Goal: Information Seeking & Learning: Learn about a topic

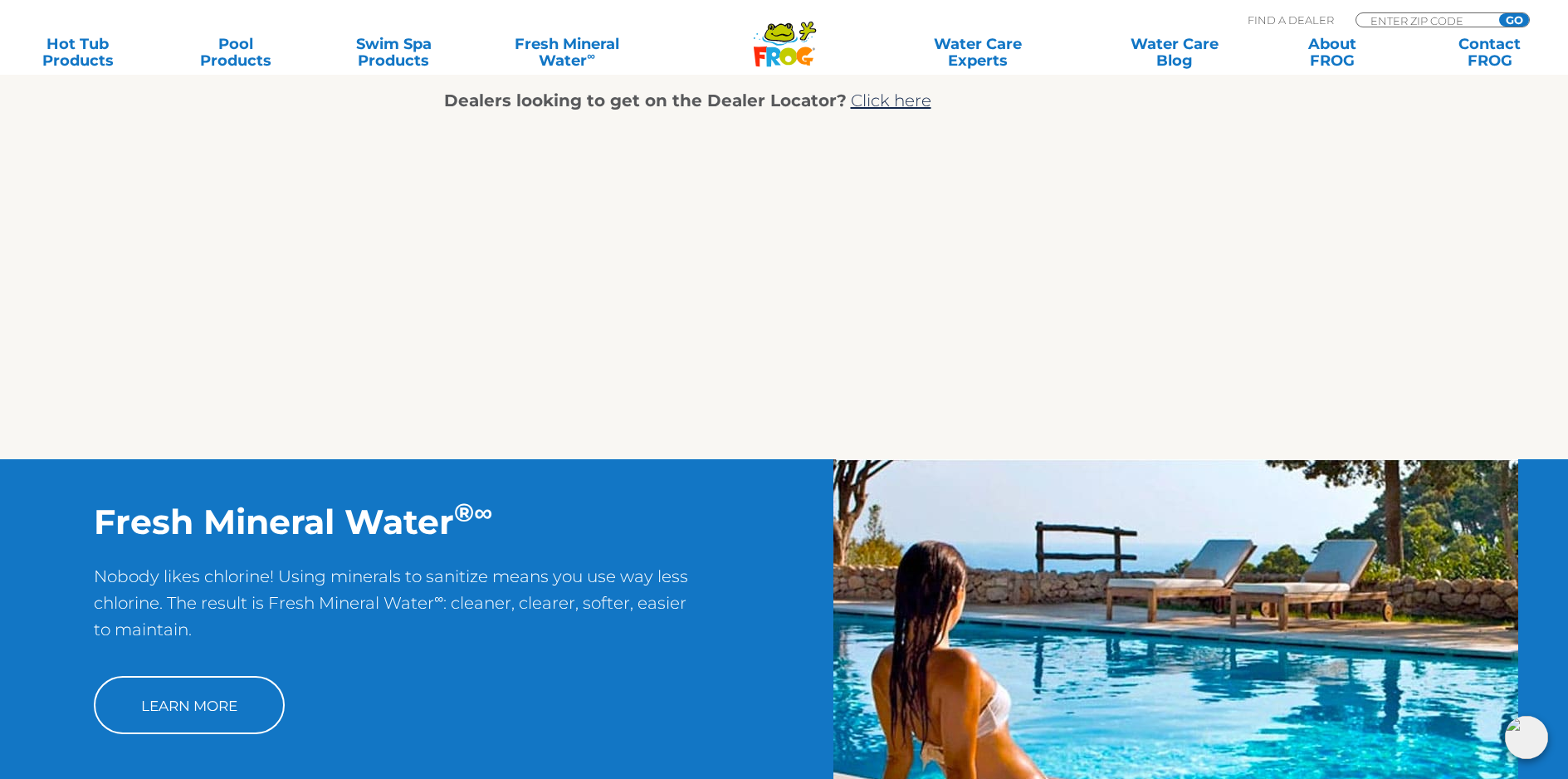
scroll to position [954, 0]
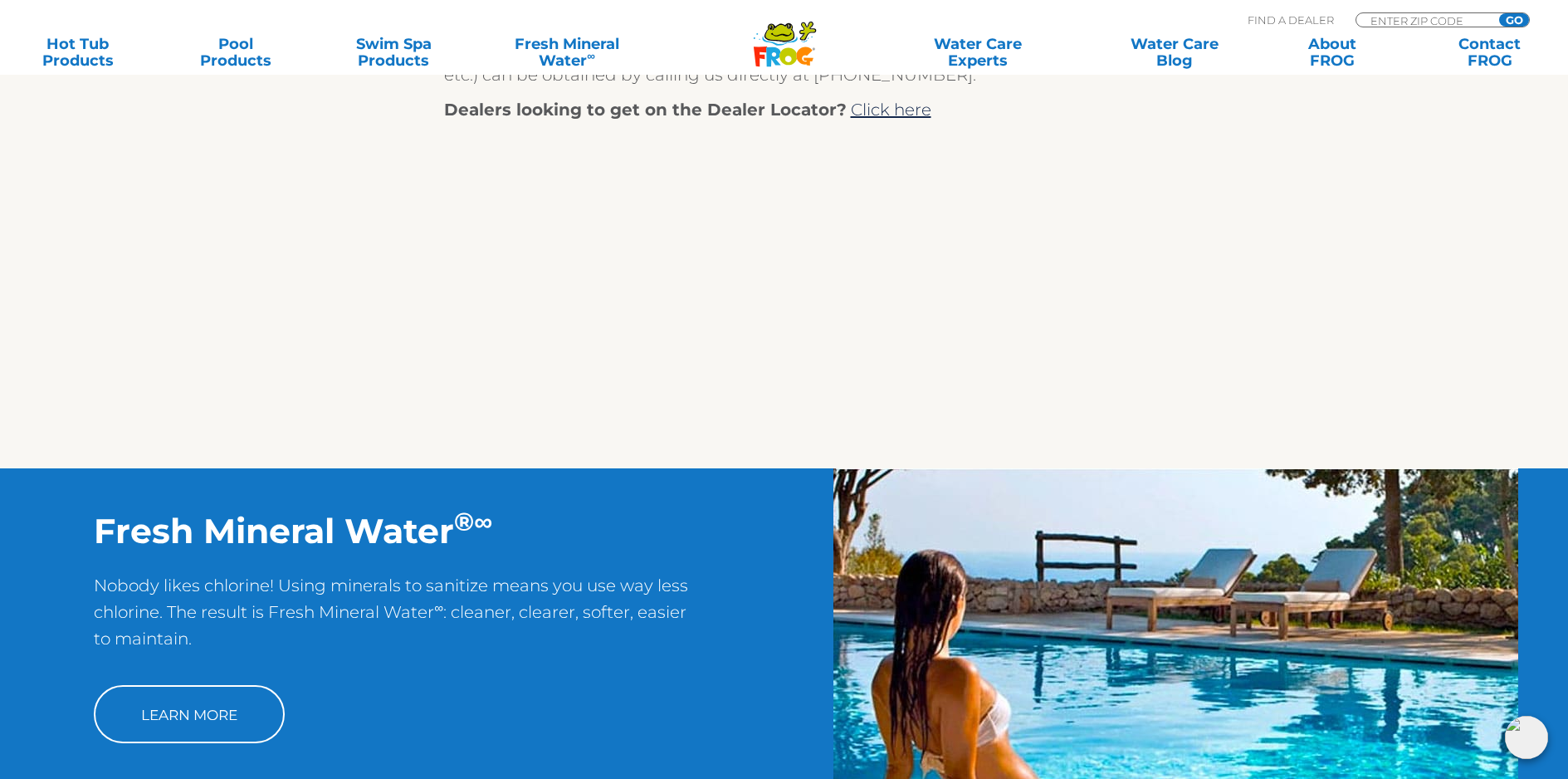
click at [783, 24] on icon ".st130{clip-path:url(#SVGID_2_);fill-rule:evenodd;clip-rule:evenodd;fill:#C3CC0…" at bounding box center [784, 44] width 64 height 46
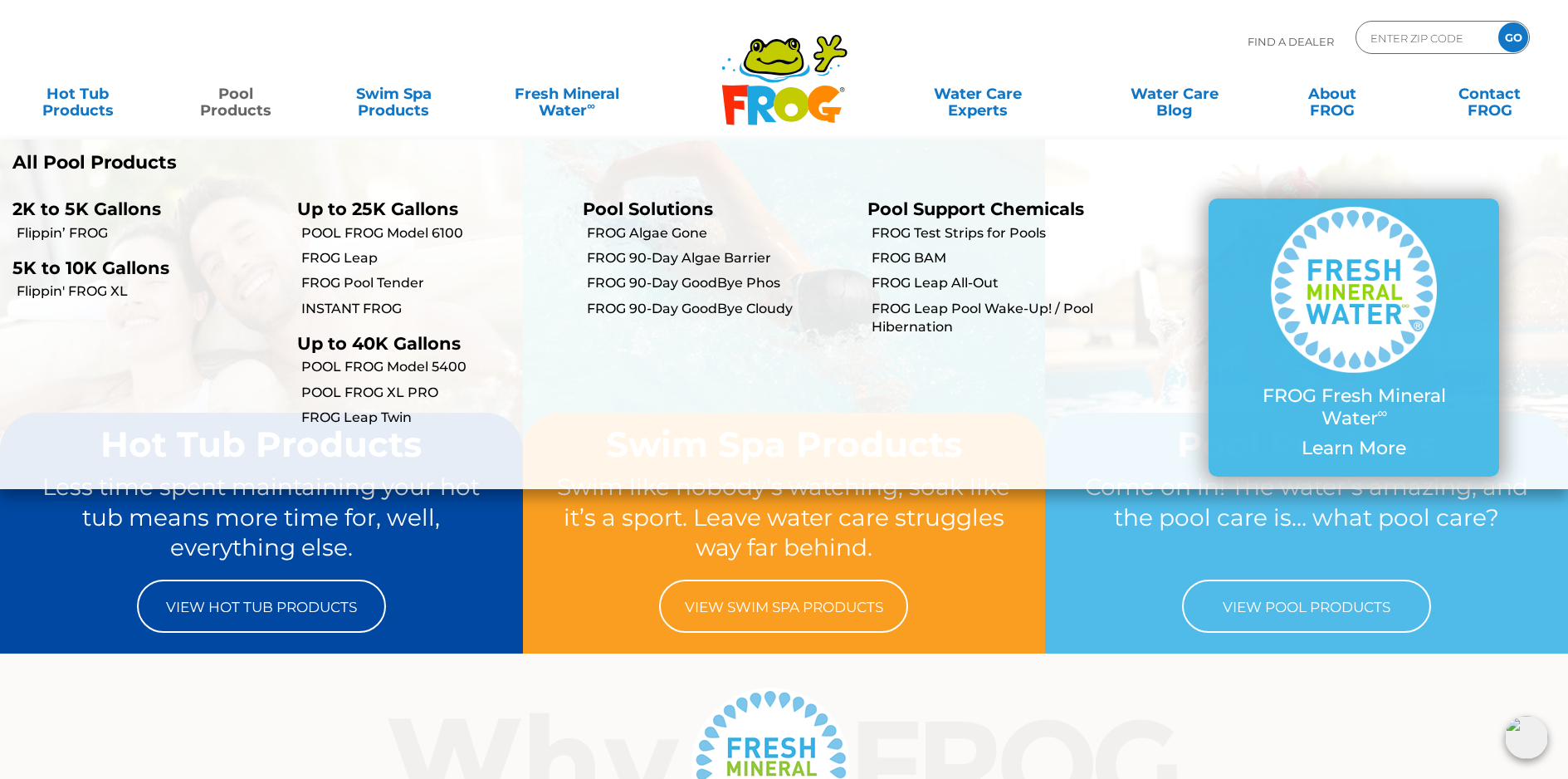
click at [236, 105] on link "Pool Products" at bounding box center [235, 94] width 123 height 34
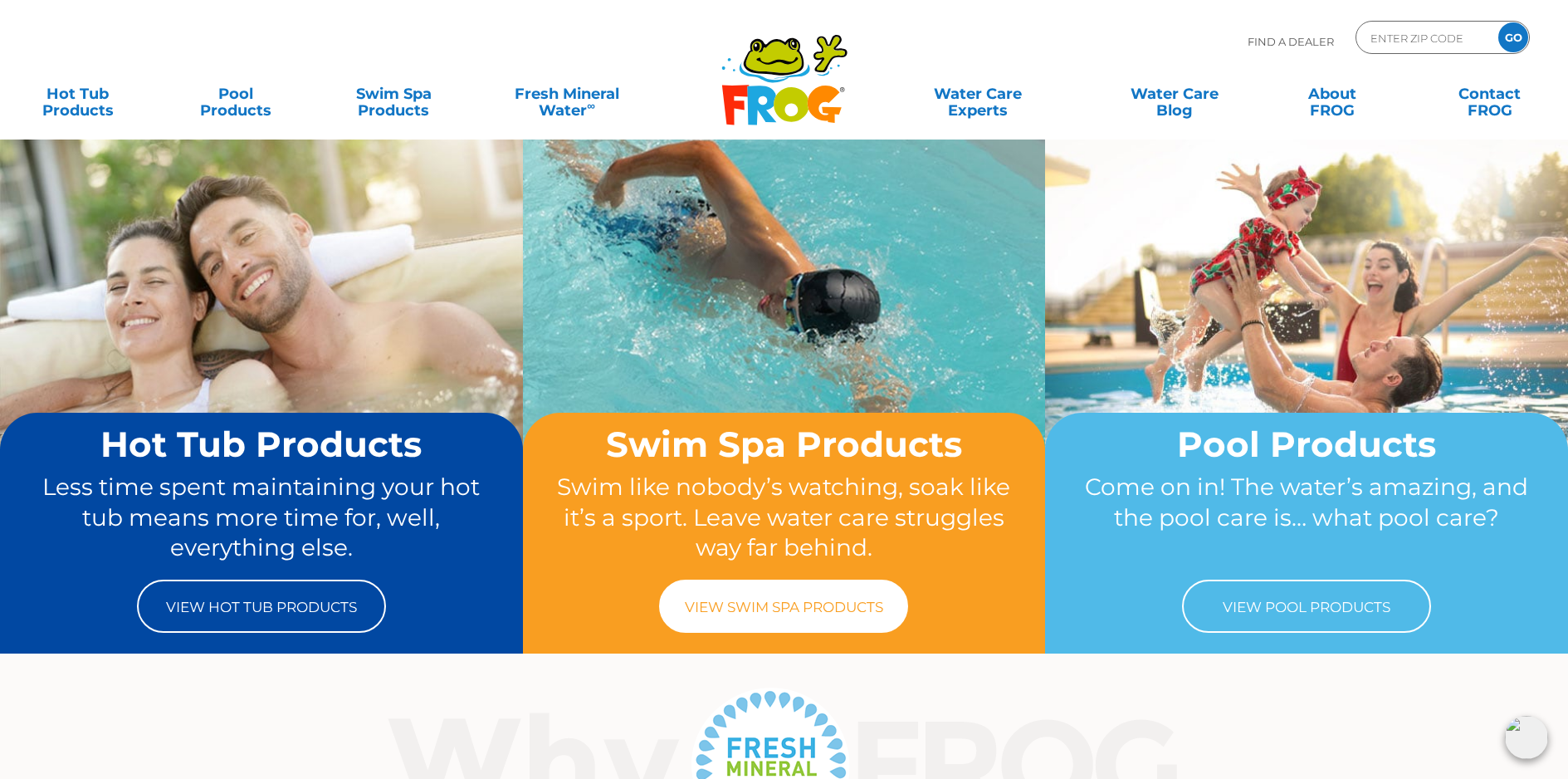
click at [722, 594] on link "View Swim Spa Products" at bounding box center [783, 605] width 249 height 53
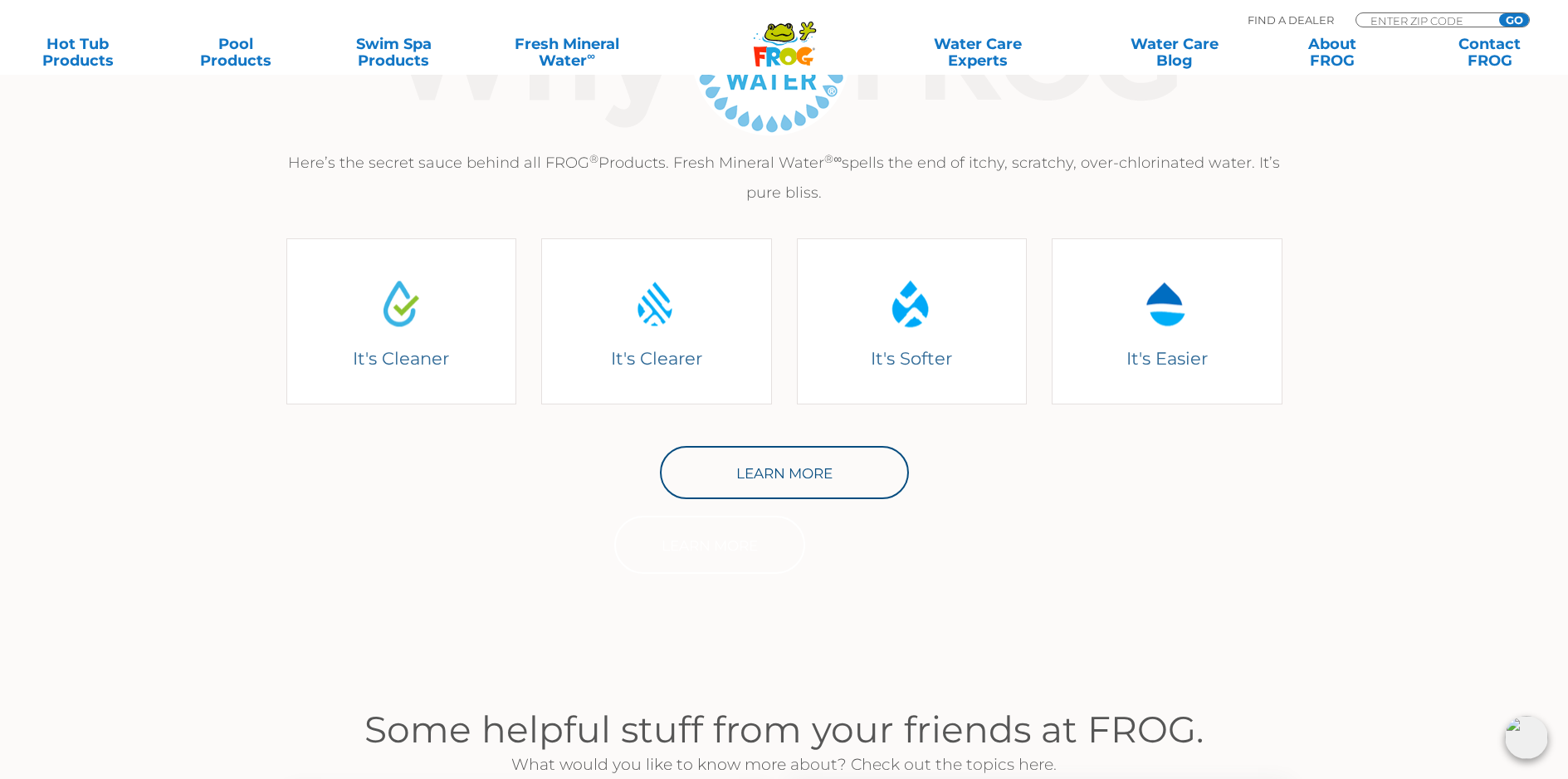
scroll to position [249, 0]
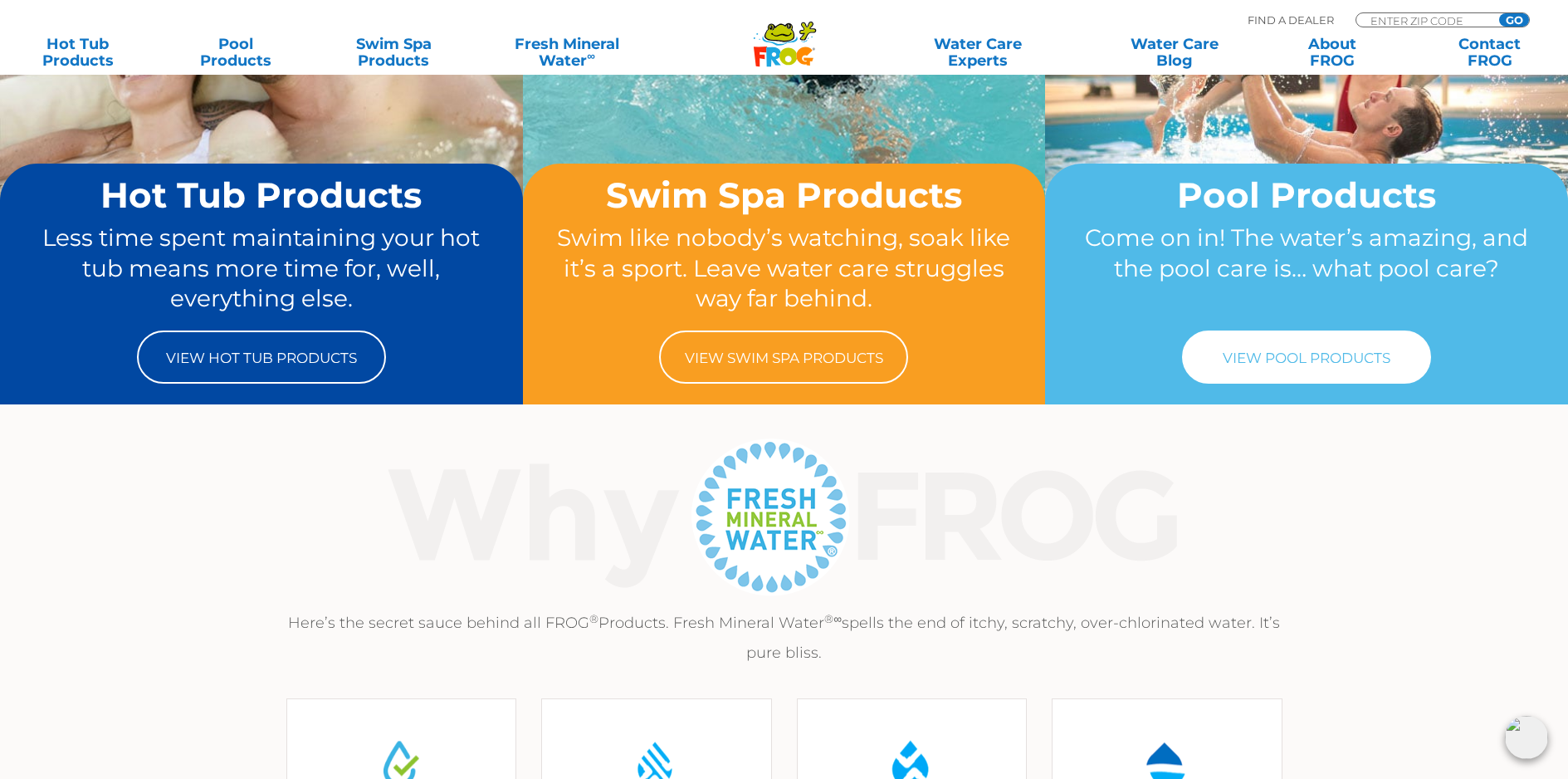
click at [1352, 355] on link "View Pool Products" at bounding box center [1306, 356] width 249 height 53
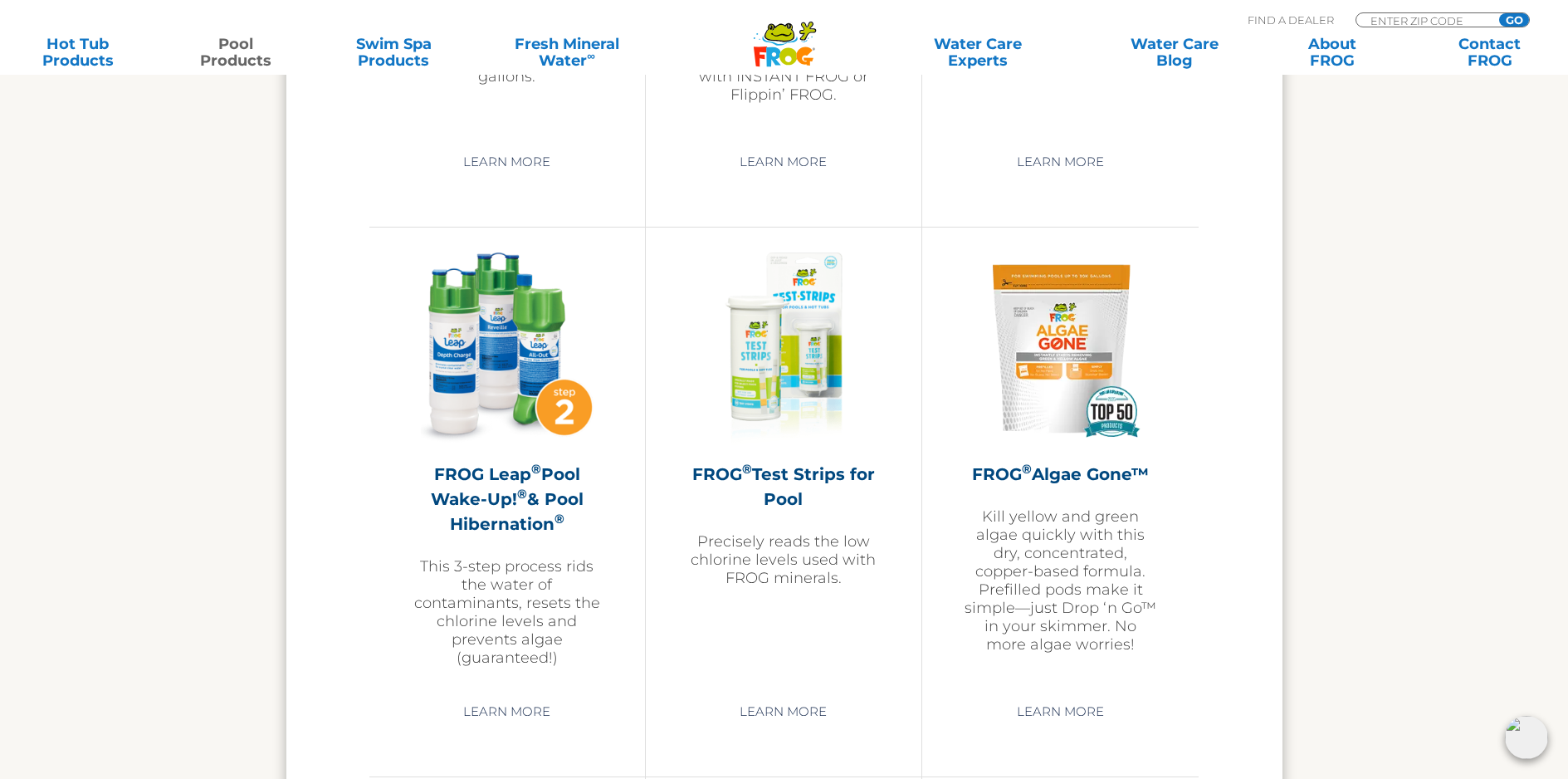
scroll to position [4484, 0]
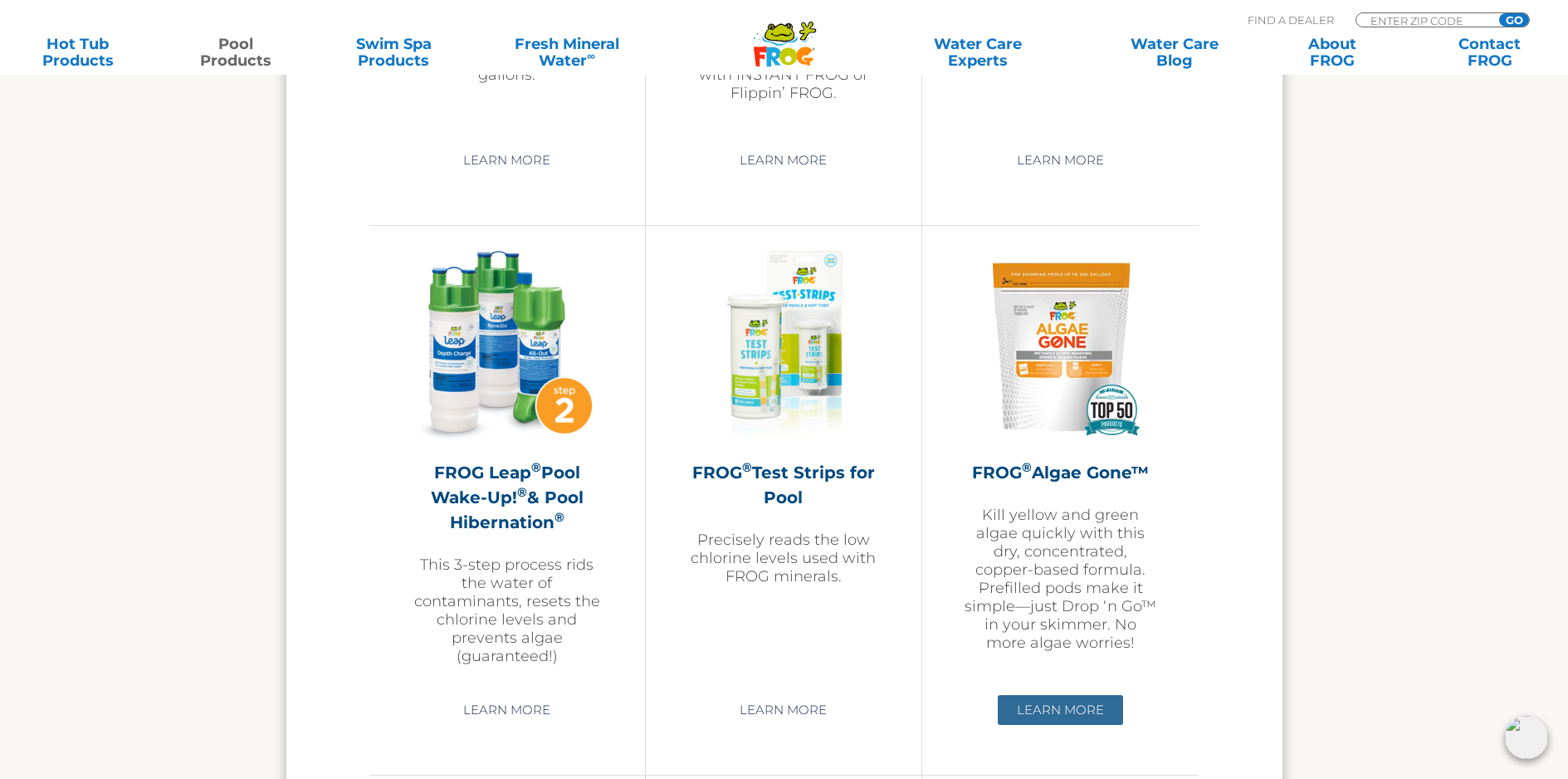
click at [1043, 696] on link "Learn More" at bounding box center [1060, 710] width 126 height 30
click at [1013, 704] on link "Learn More" at bounding box center [1060, 710] width 126 height 30
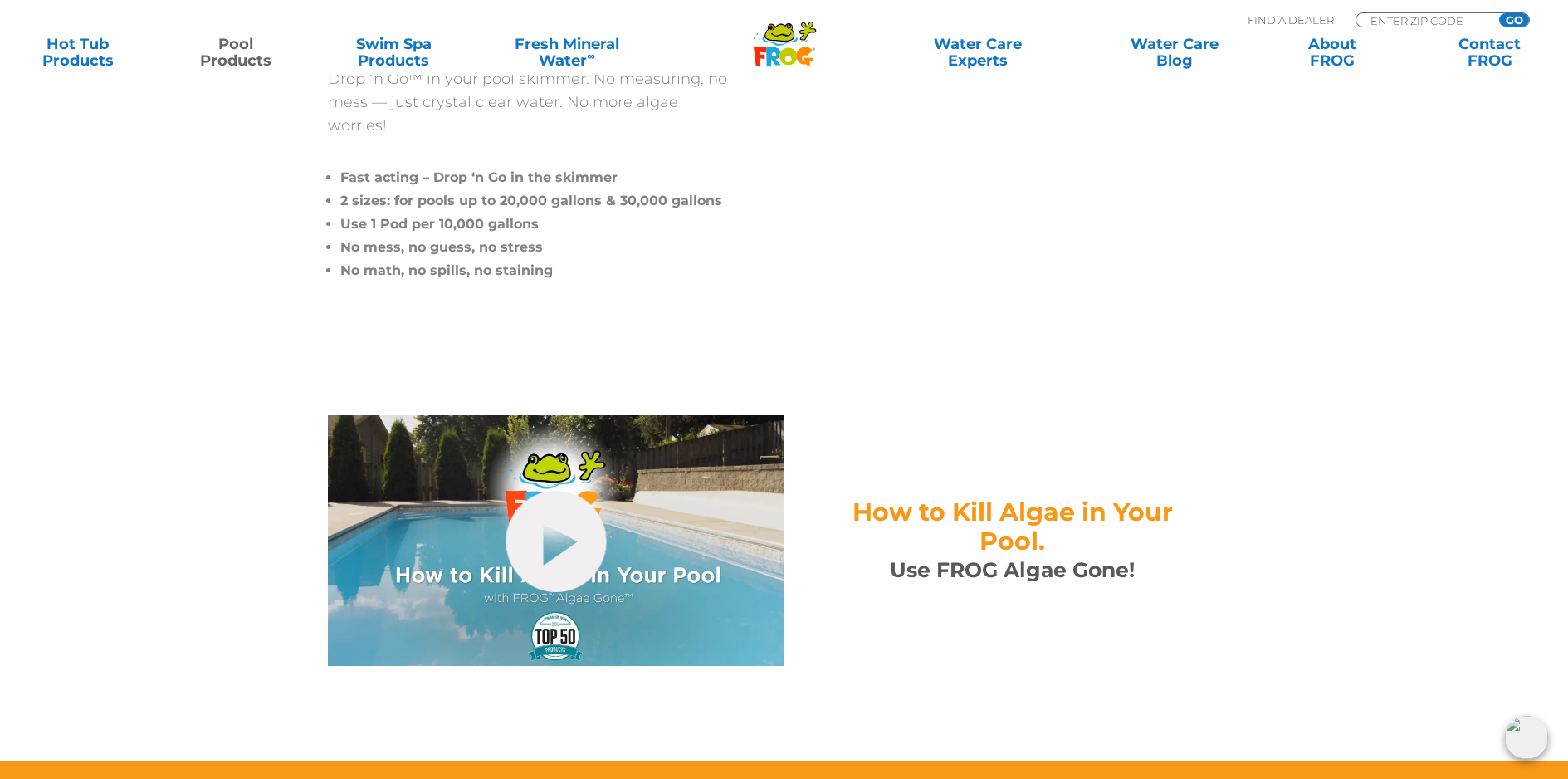
scroll to position [498, 0]
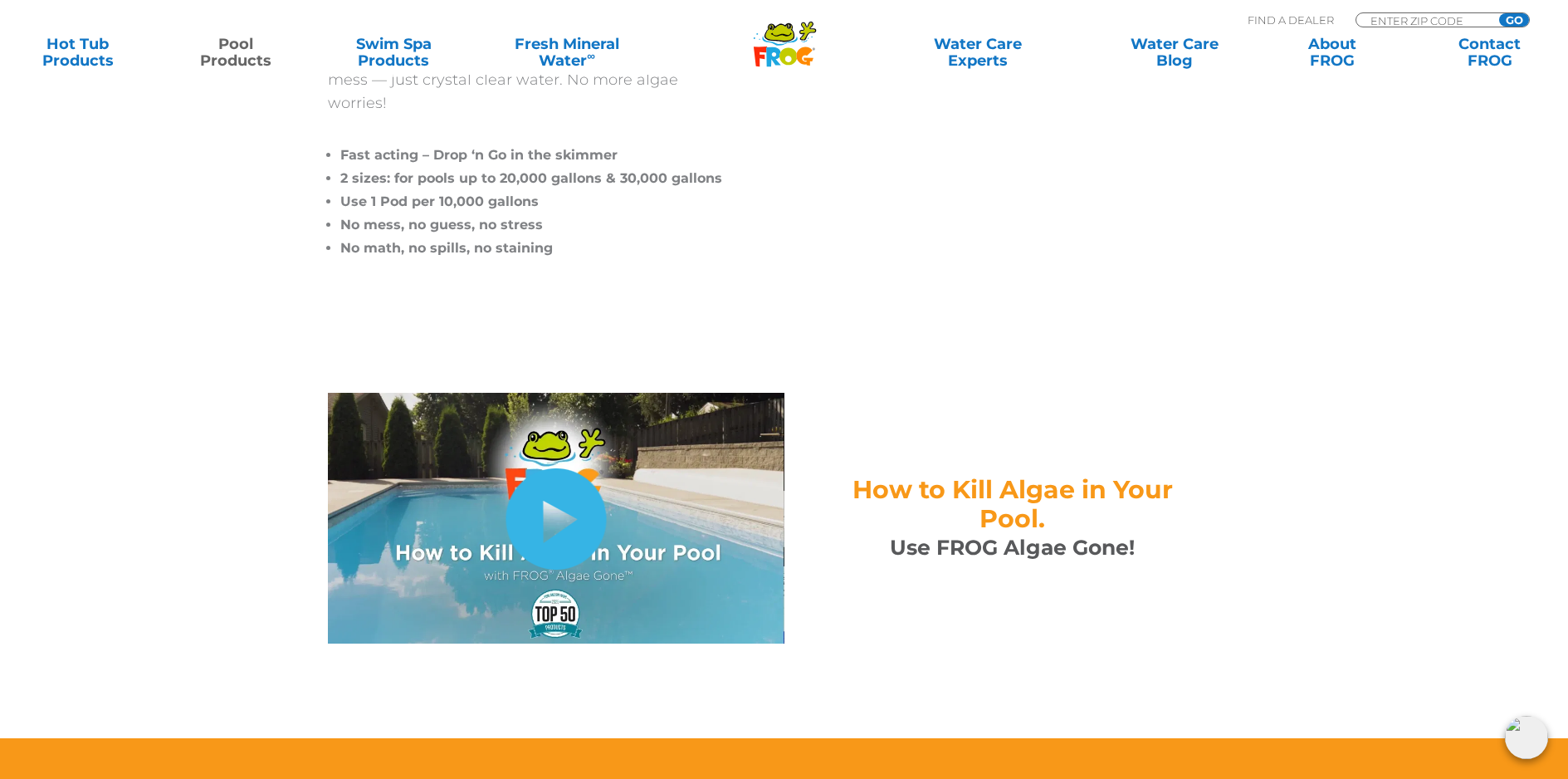
click at [560, 497] on link "hide-me" at bounding box center [556, 519] width 101 height 101
